Goal: Find specific page/section: Find specific page/section

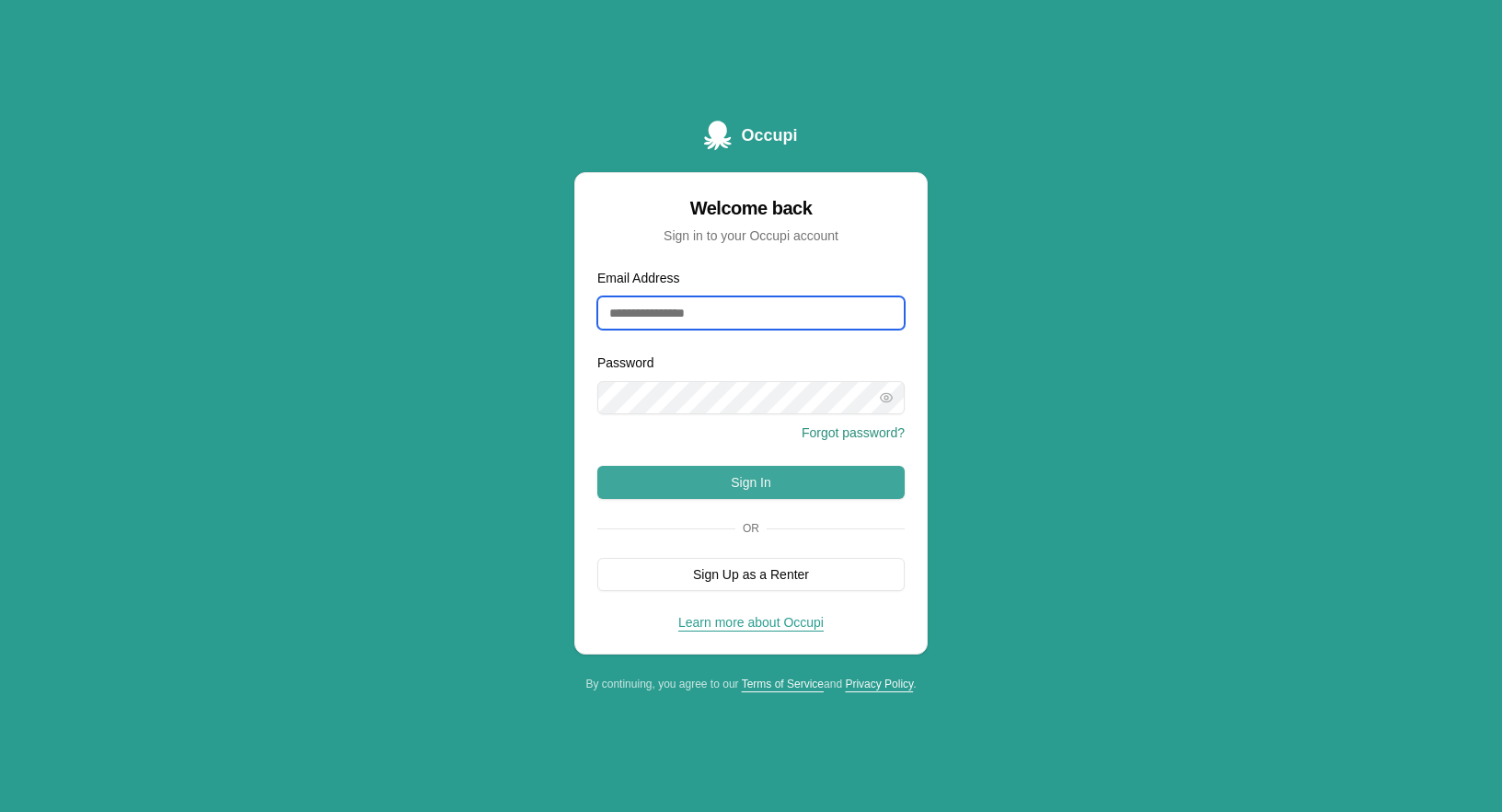
type input "**********"
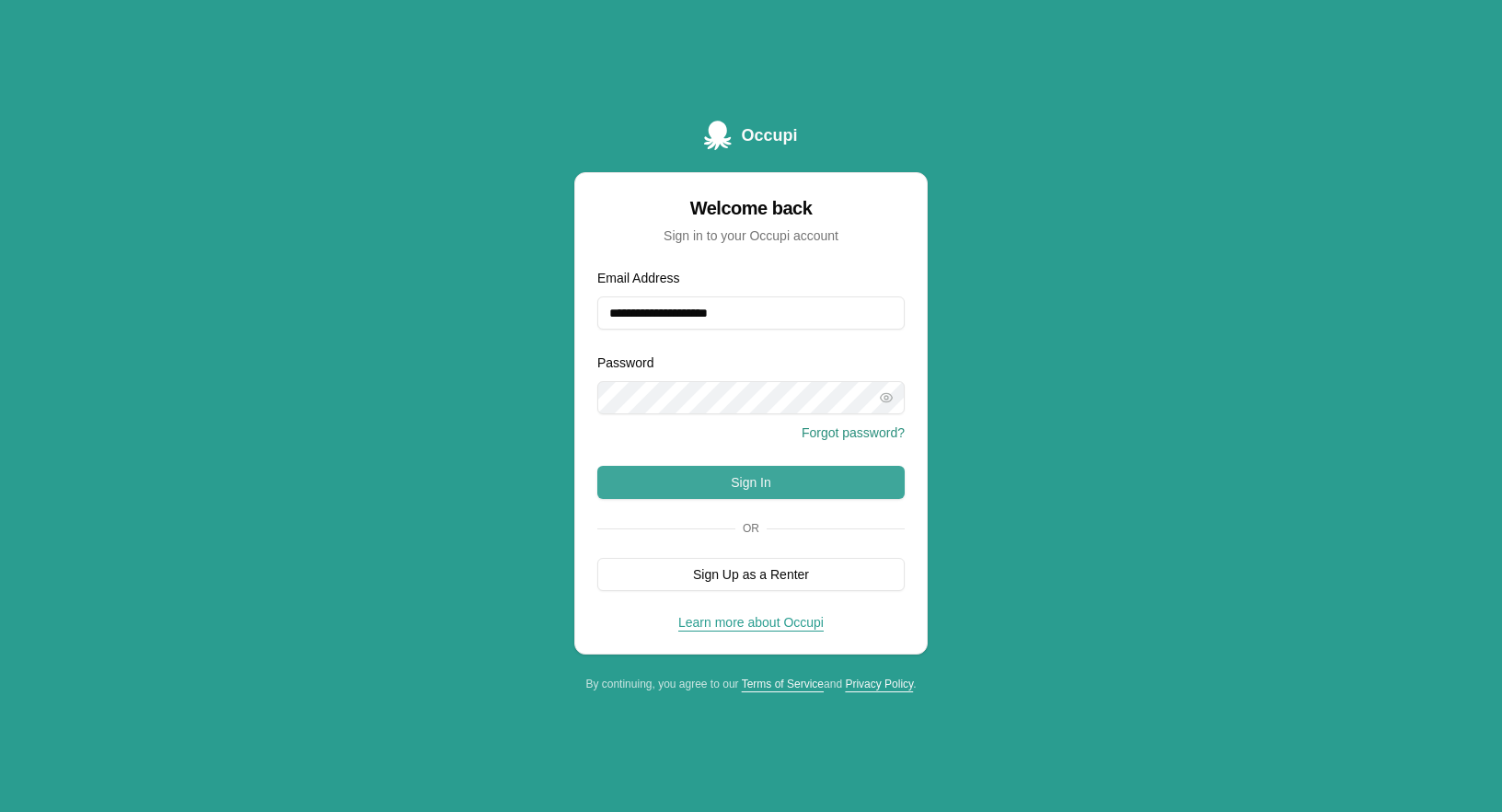
click at [719, 475] on button "Sign In" at bounding box center [751, 482] width 308 height 33
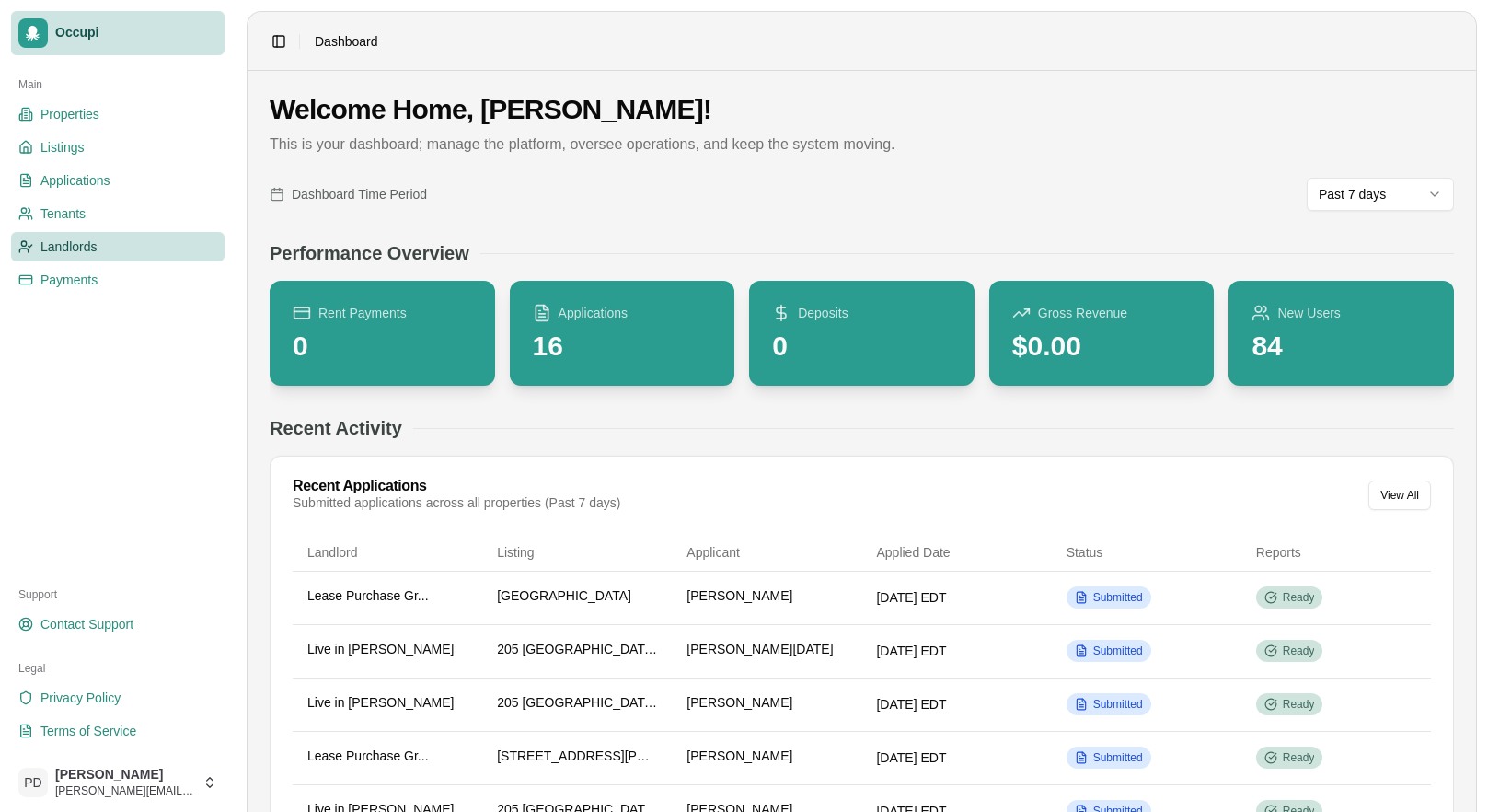
click at [73, 241] on span "Landlords" at bounding box center [69, 246] width 57 height 18
